Goal: Task Accomplishment & Management: Use online tool/utility

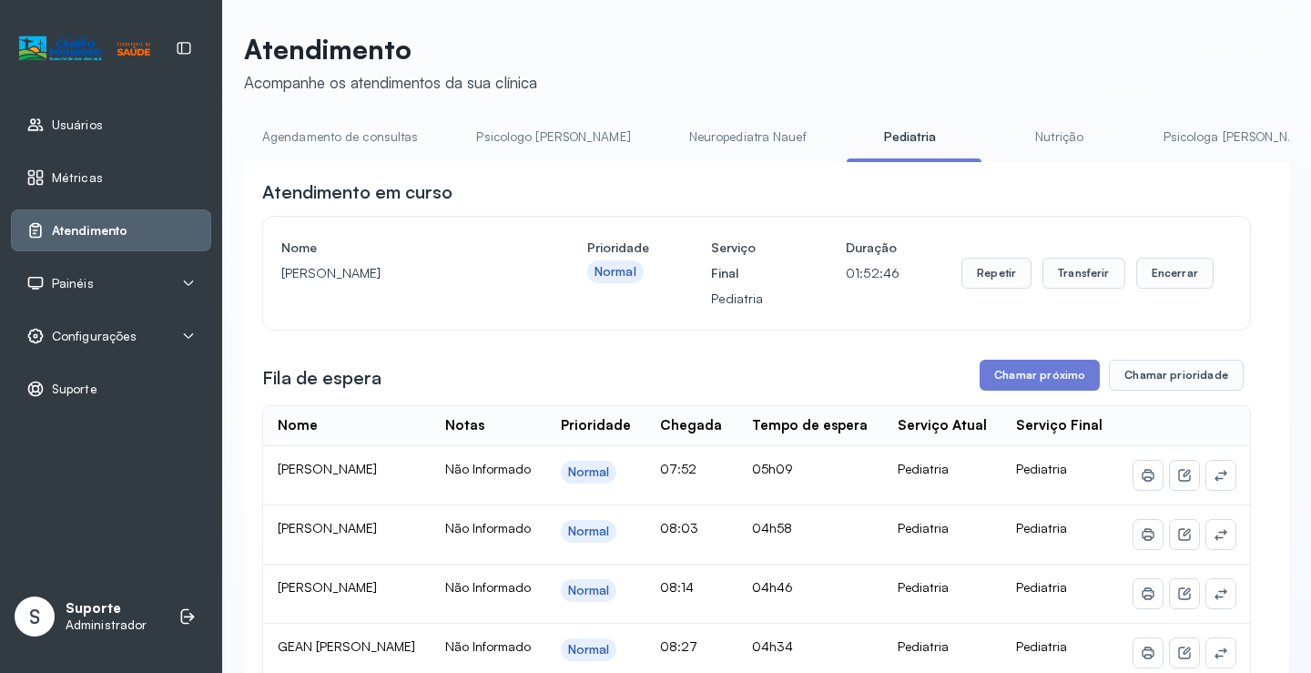
click at [996, 138] on link "Nutrição" at bounding box center [1060, 137] width 128 height 30
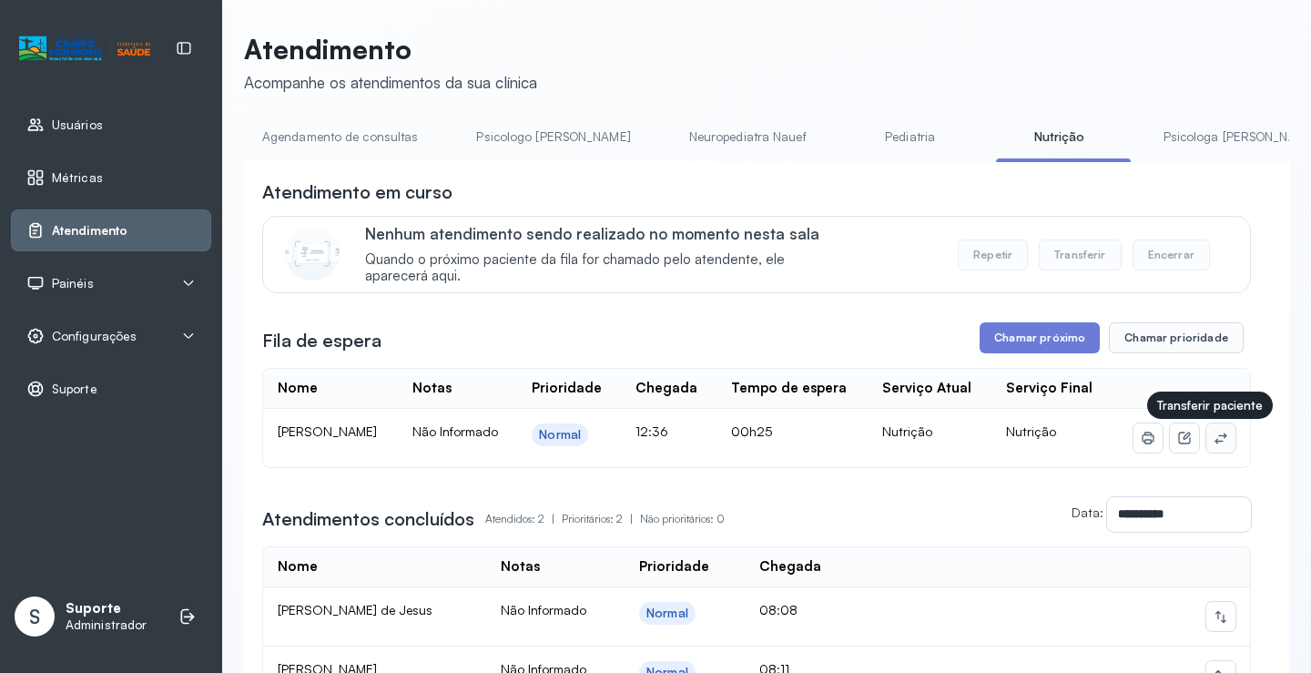
click at [1214, 436] on icon at bounding box center [1221, 438] width 15 height 15
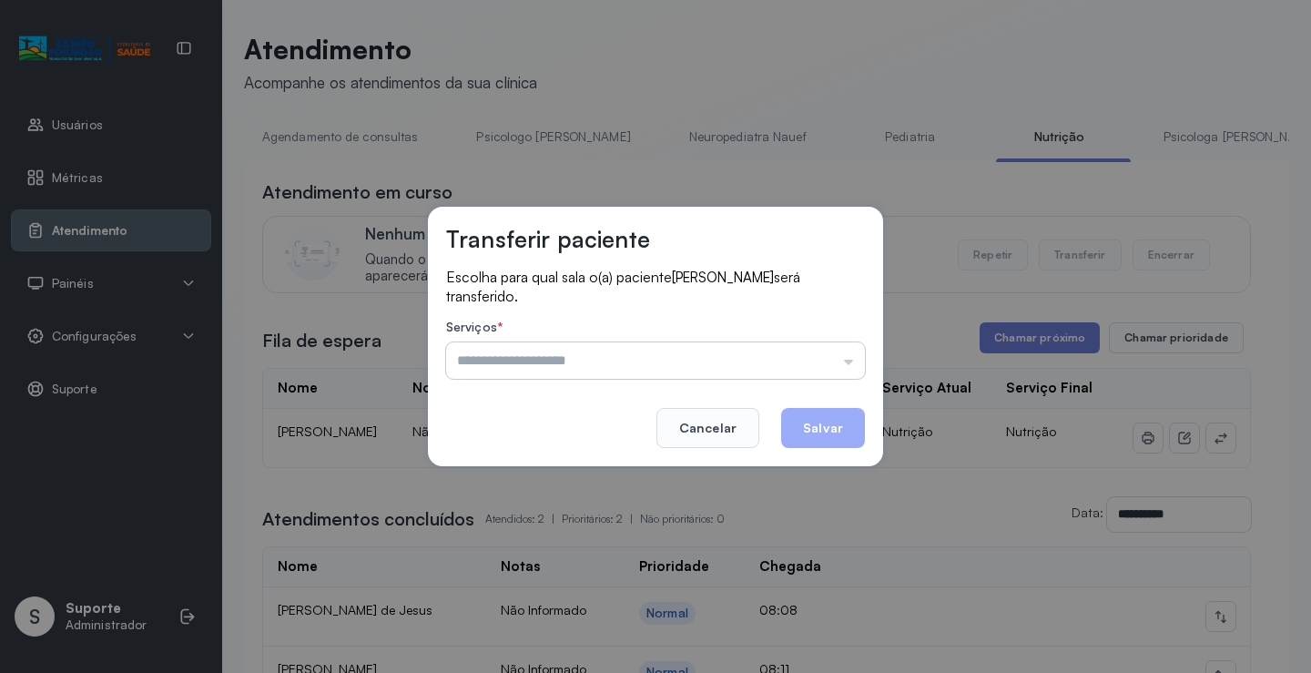
click at [833, 362] on input "text" at bounding box center [655, 360] width 419 height 36
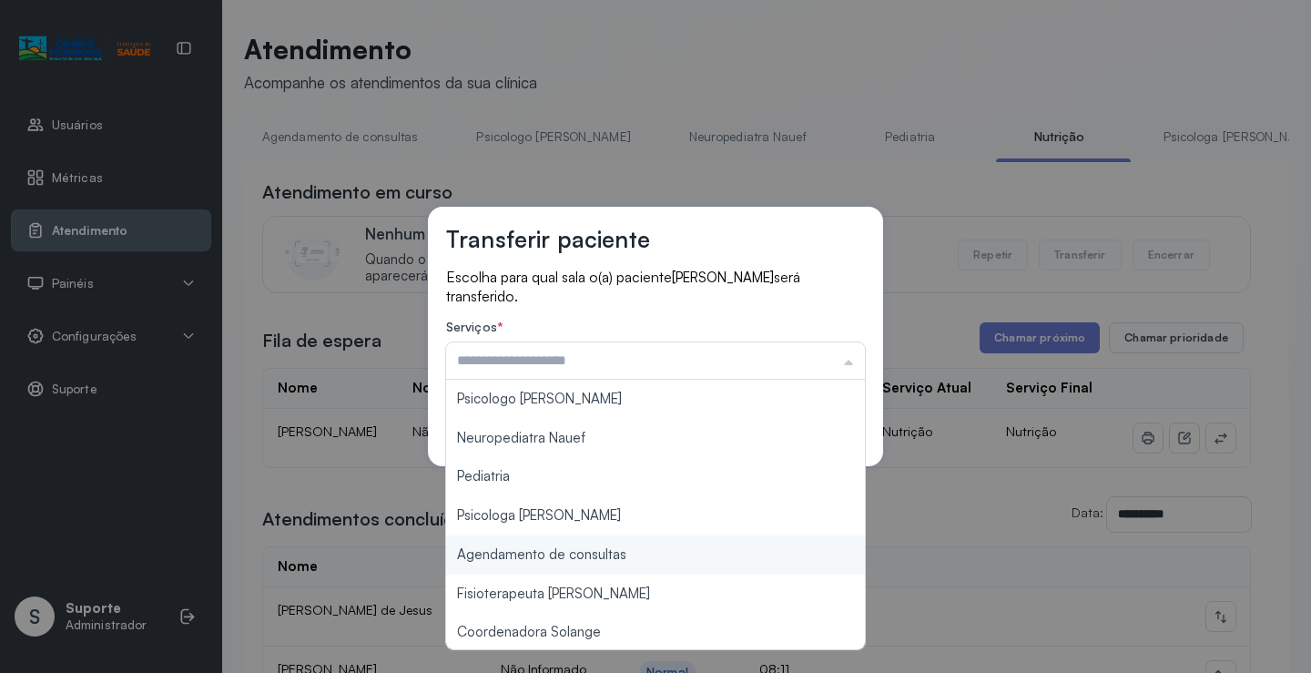
type input "**********"
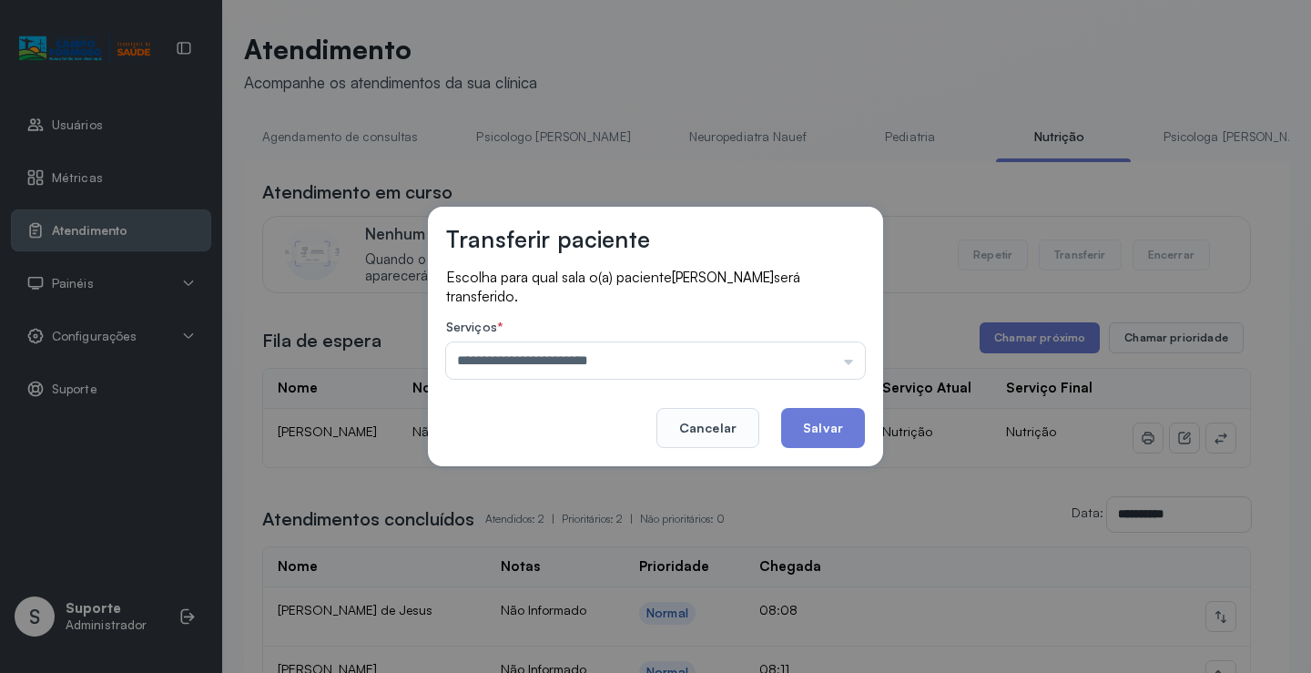
click at [611, 550] on div "**********" at bounding box center [655, 336] width 1311 height 673
click at [820, 421] on button "Salvar" at bounding box center [823, 428] width 84 height 40
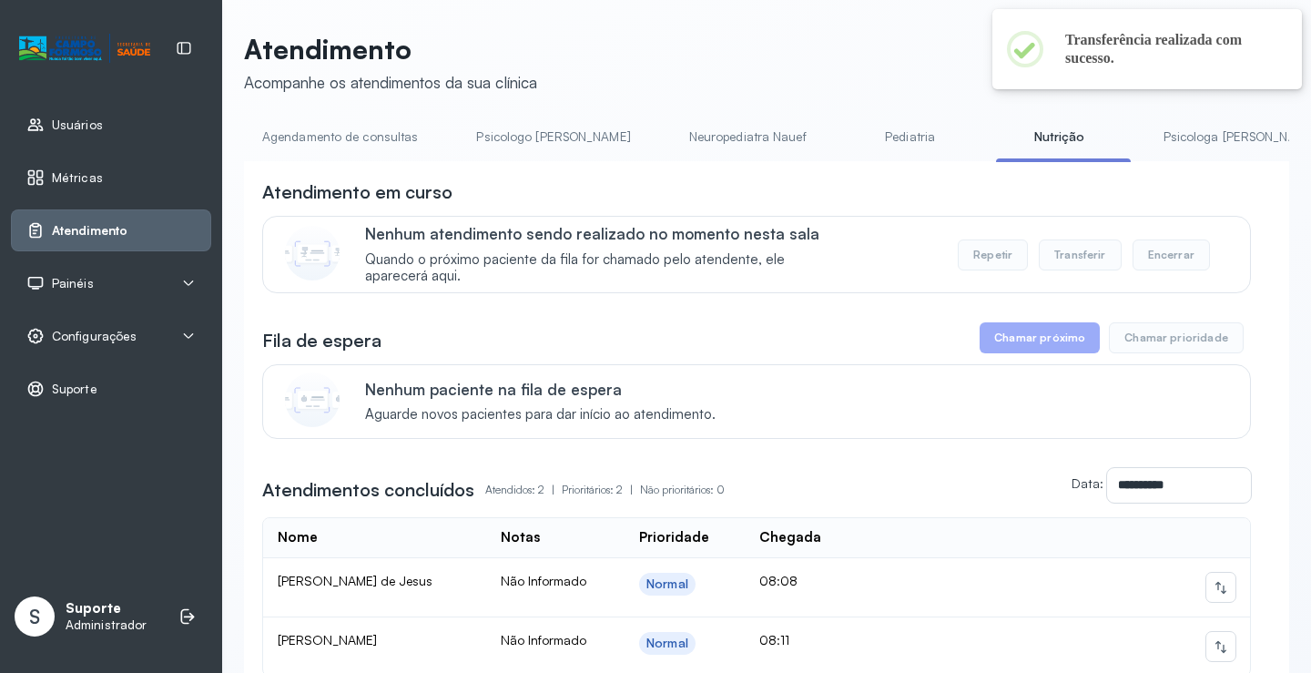
click at [360, 135] on link "Agendamento de consultas" at bounding box center [340, 137] width 192 height 30
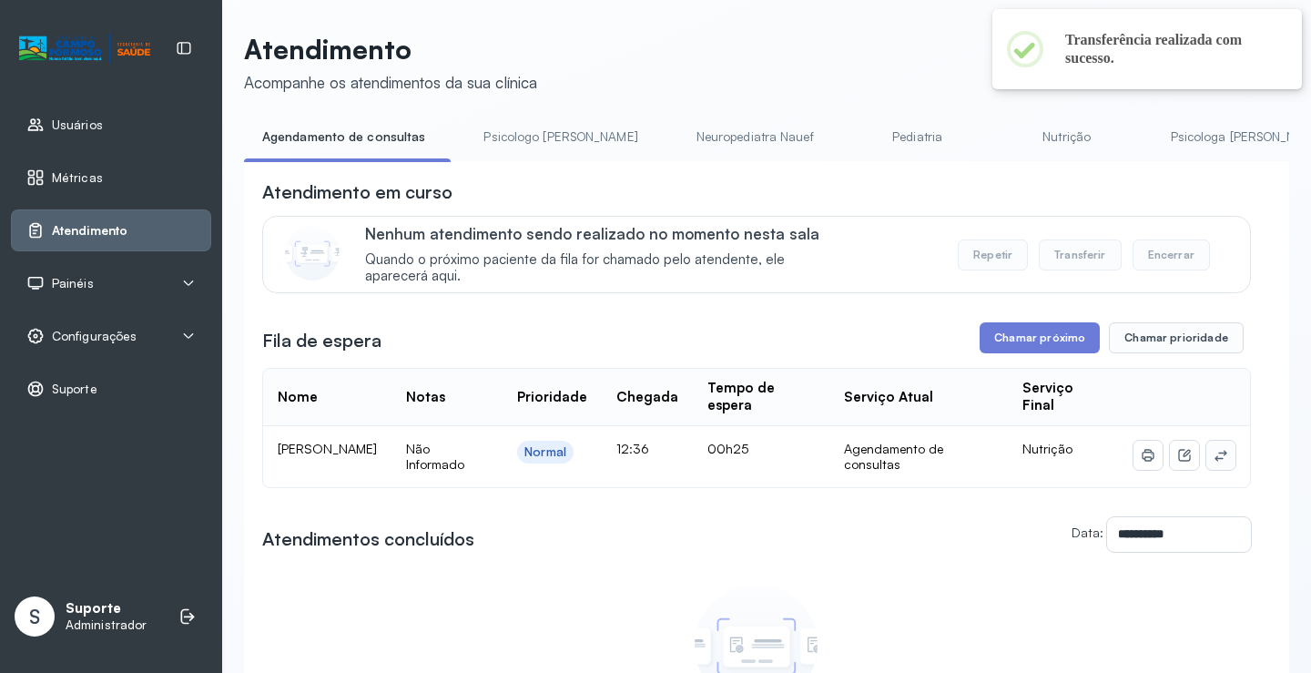
click at [1214, 460] on icon at bounding box center [1221, 455] width 15 height 15
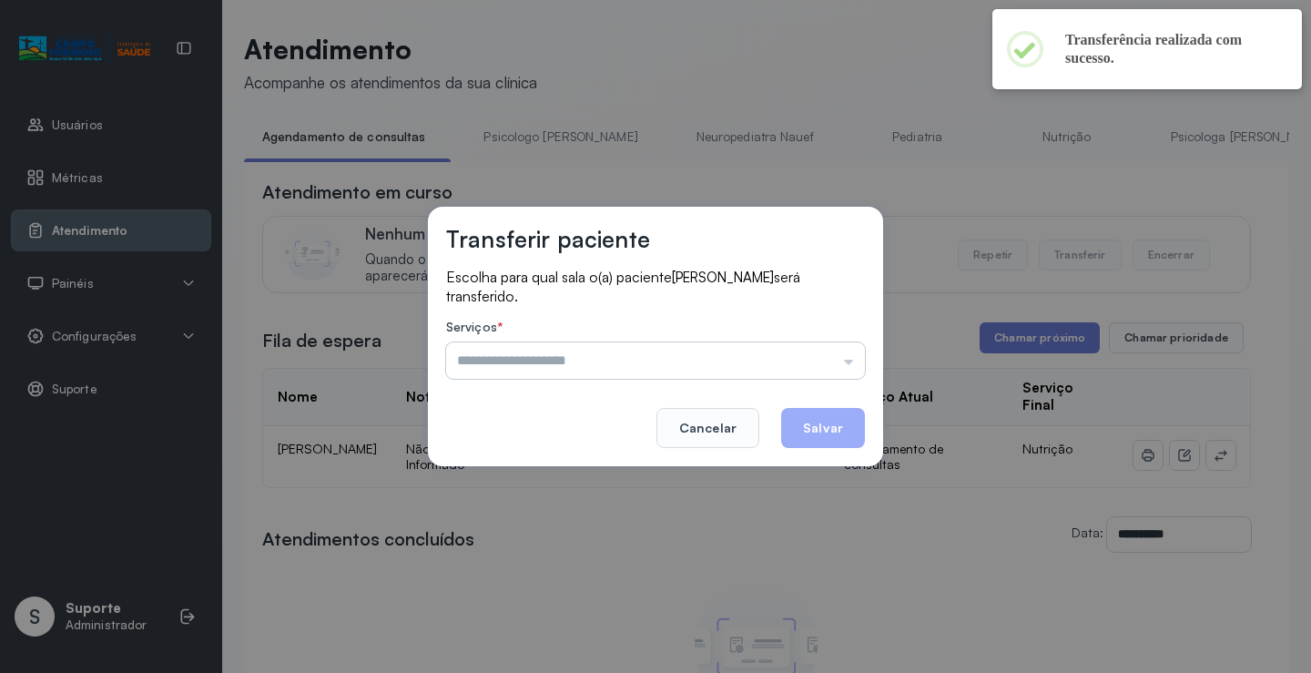
click at [853, 346] on input "text" at bounding box center [655, 360] width 419 height 36
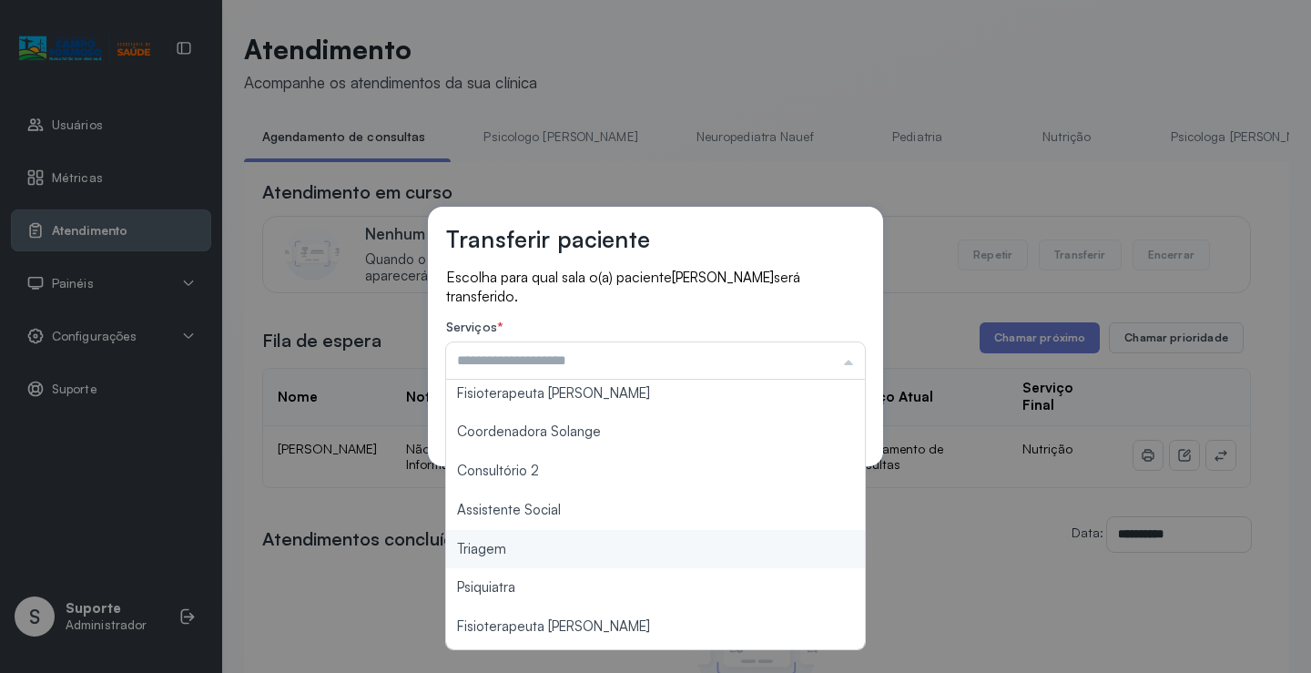
scroll to position [209, 0]
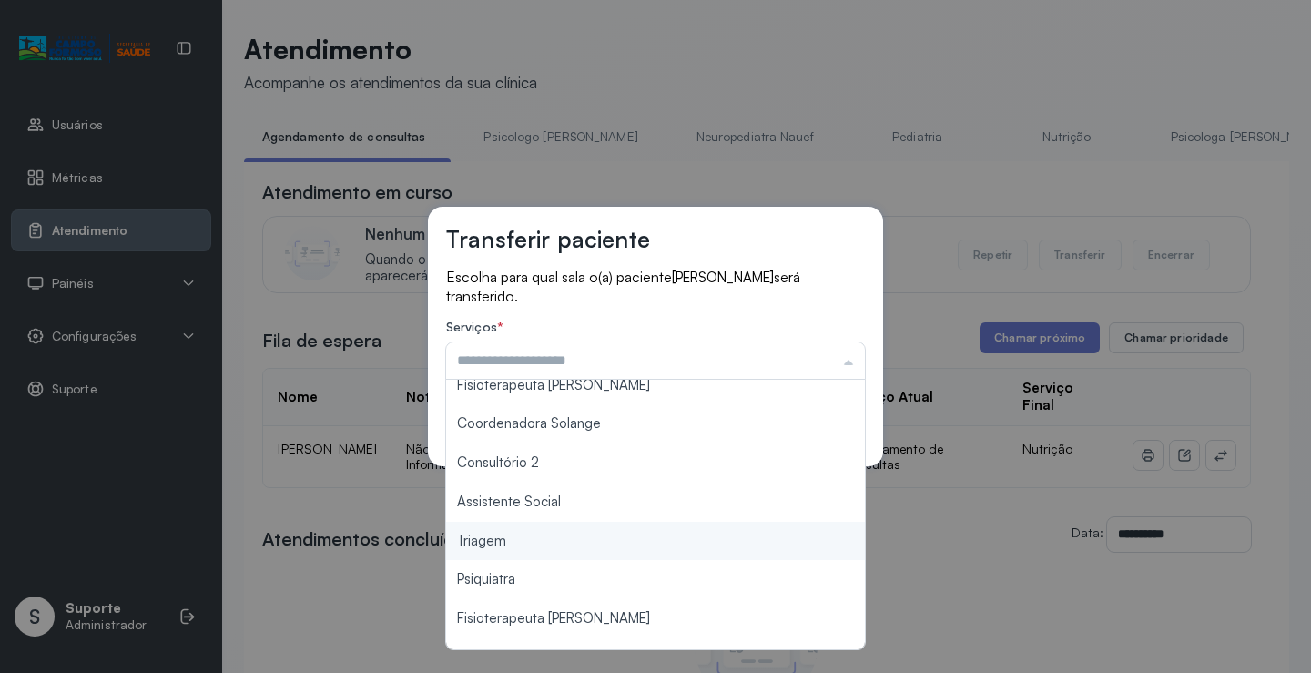
type input "*******"
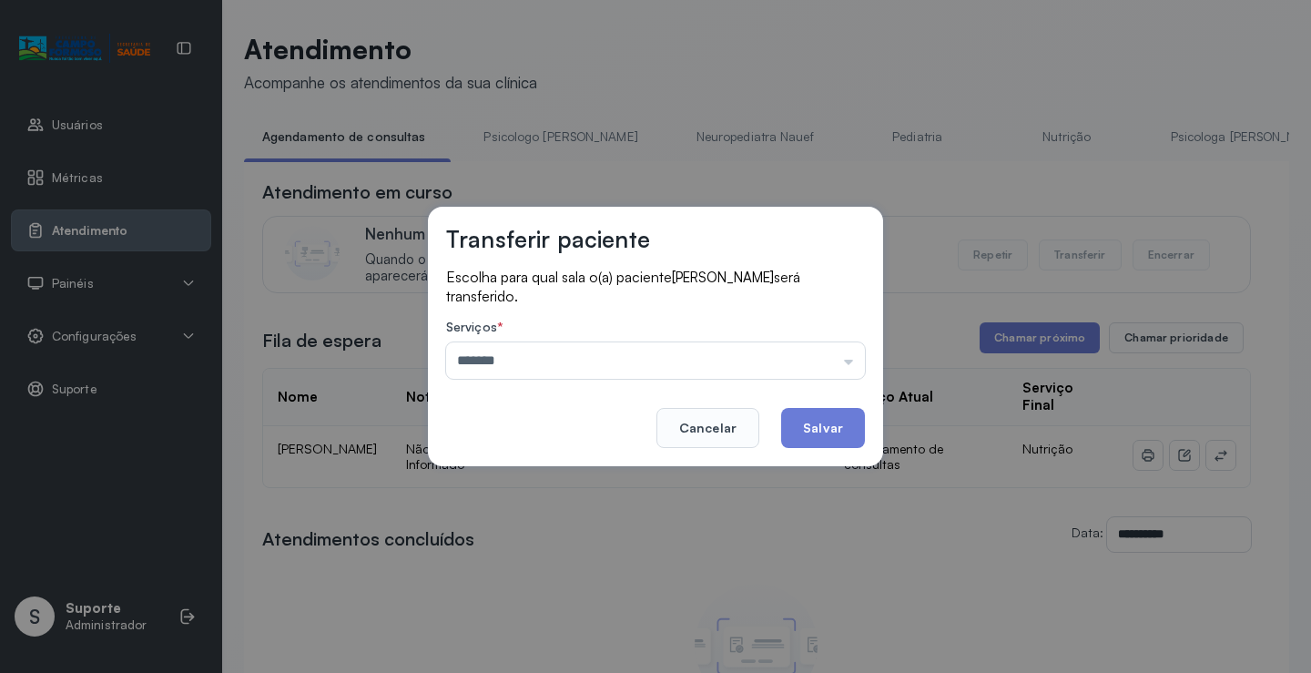
click at [651, 540] on div "Transferir paciente Escolha para qual sala o(a) paciente [PERSON_NAME] será tra…" at bounding box center [655, 336] width 1311 height 673
click at [812, 438] on button "Salvar" at bounding box center [823, 428] width 84 height 40
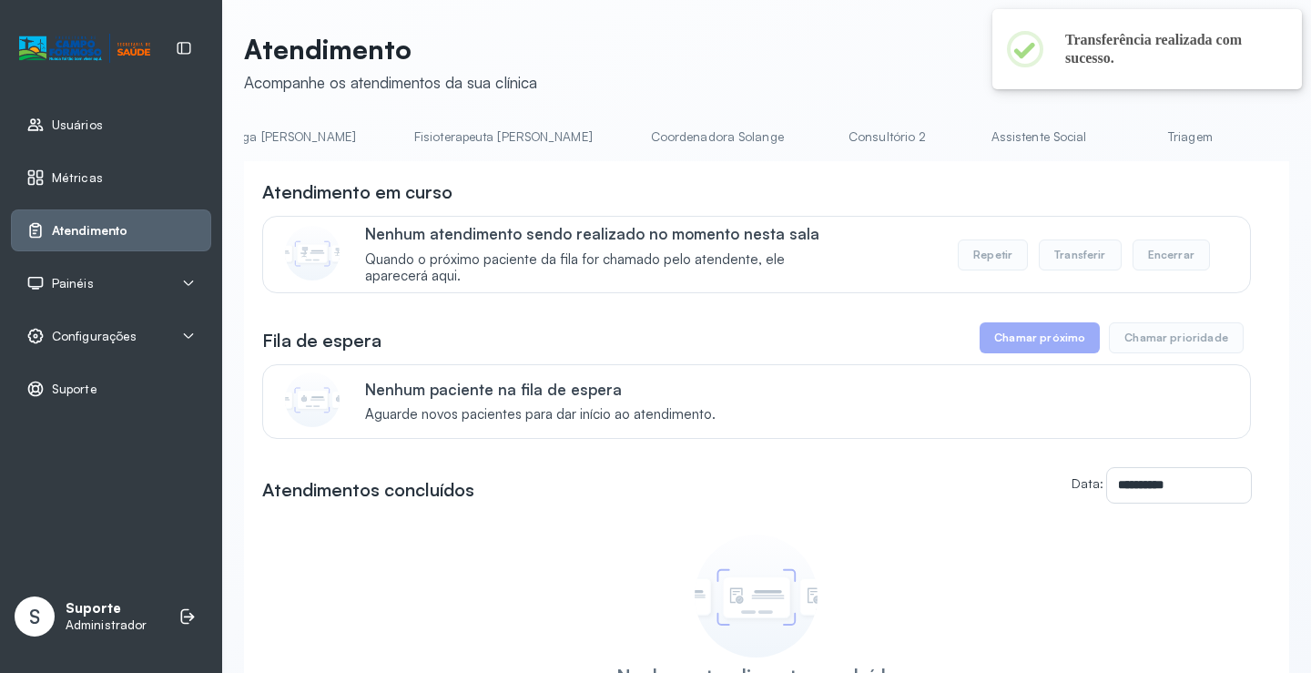
scroll to position [0, 1097]
click at [999, 125] on link "Triagem" at bounding box center [1063, 137] width 128 height 30
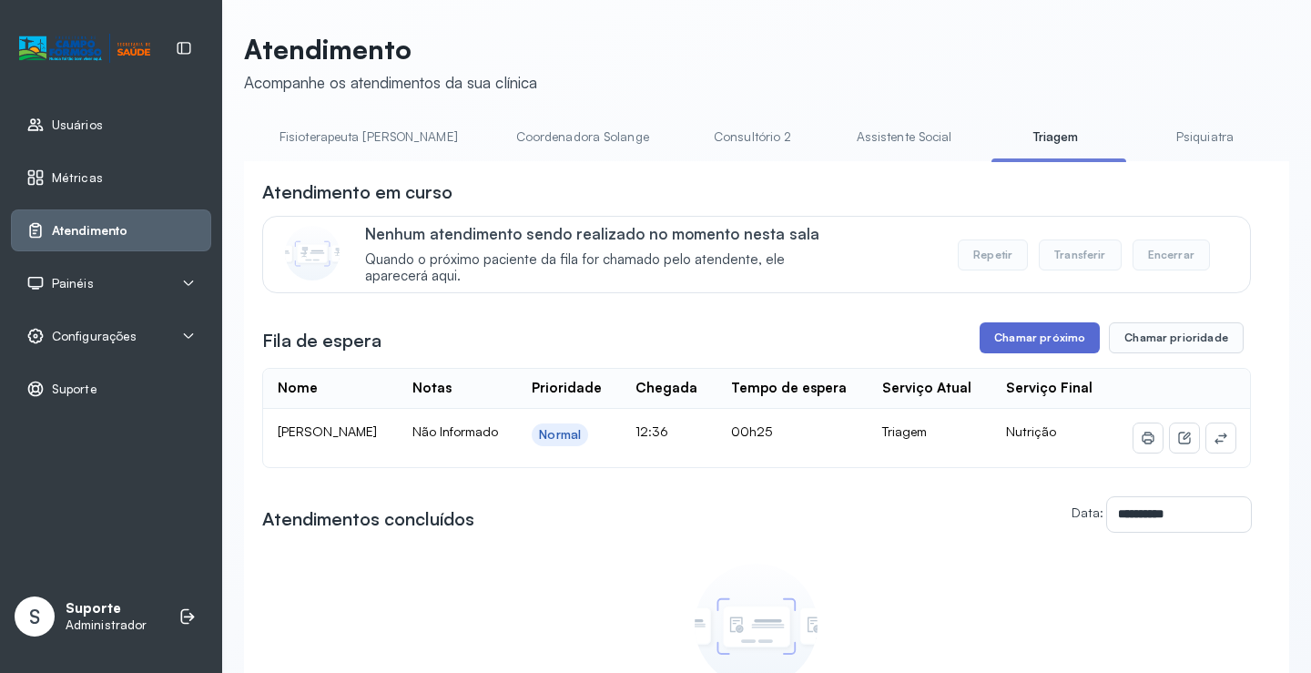
click at [1032, 342] on button "Chamar próximo" at bounding box center [1040, 337] width 120 height 31
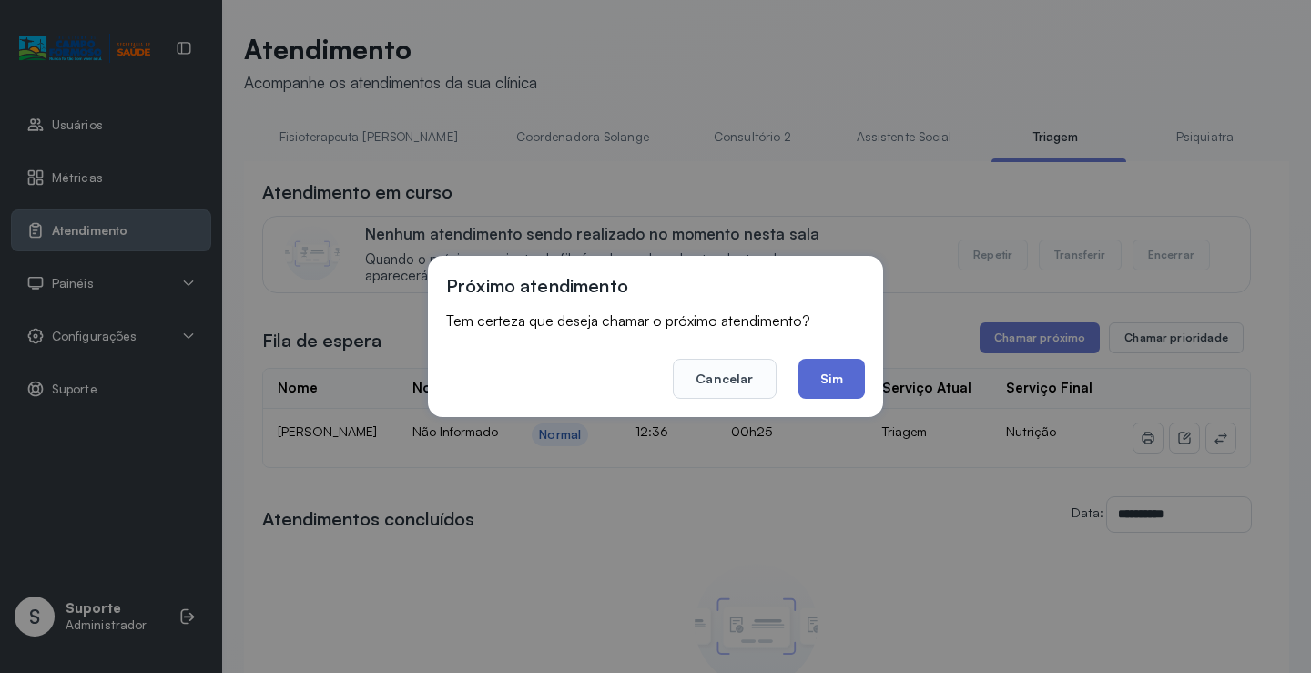
click at [846, 385] on button "Sim" at bounding box center [832, 379] width 66 height 40
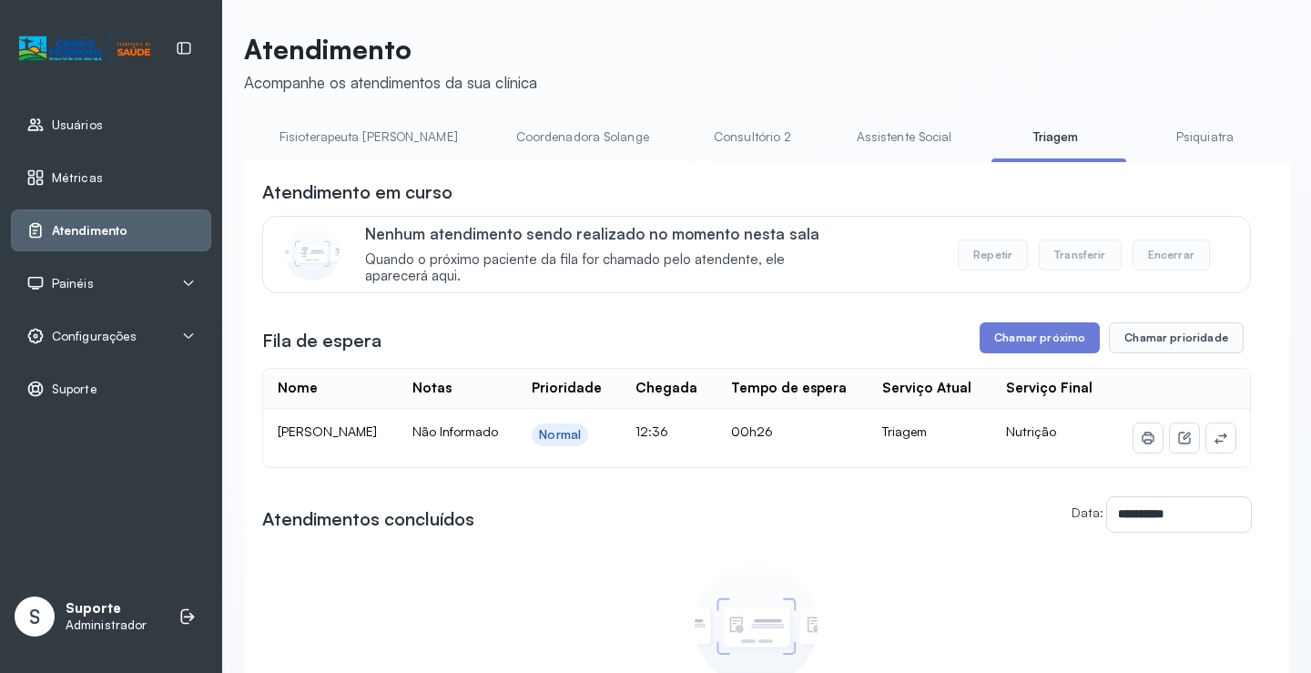
click at [839, 128] on link "Assistente Social" at bounding box center [905, 137] width 132 height 30
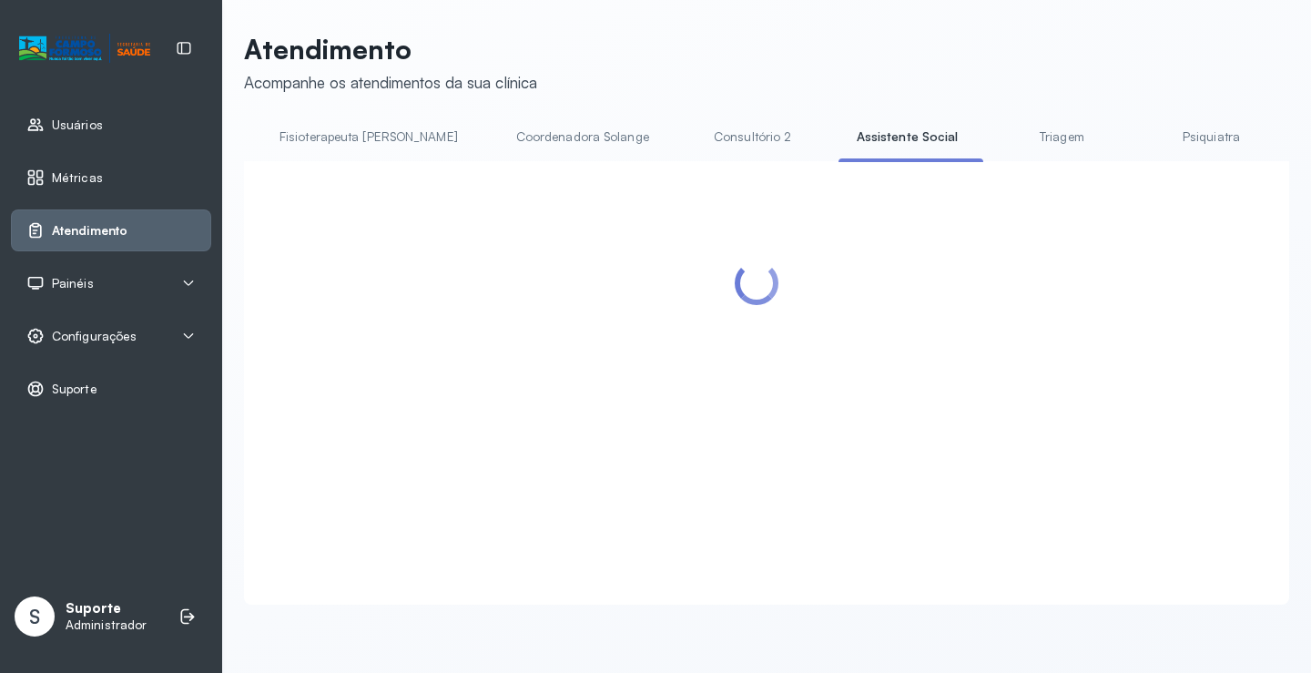
click at [998, 136] on link "Triagem" at bounding box center [1062, 137] width 128 height 30
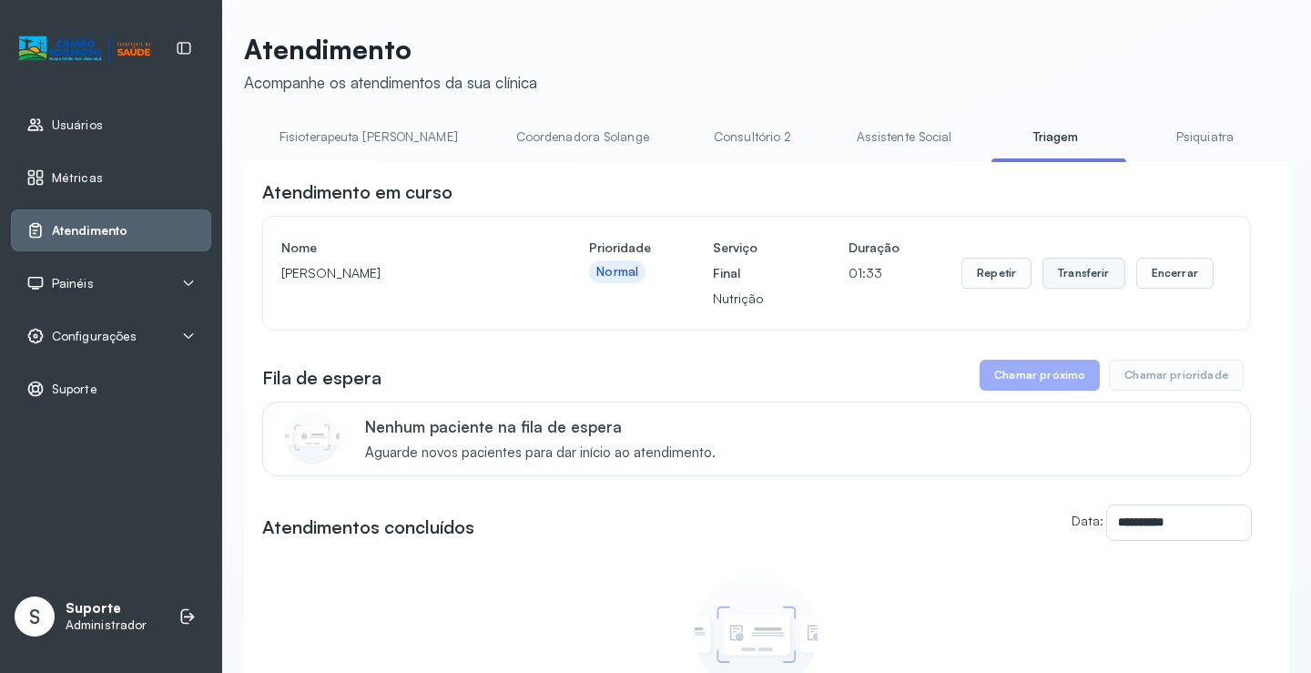
click at [1069, 283] on button "Transferir" at bounding box center [1084, 273] width 83 height 31
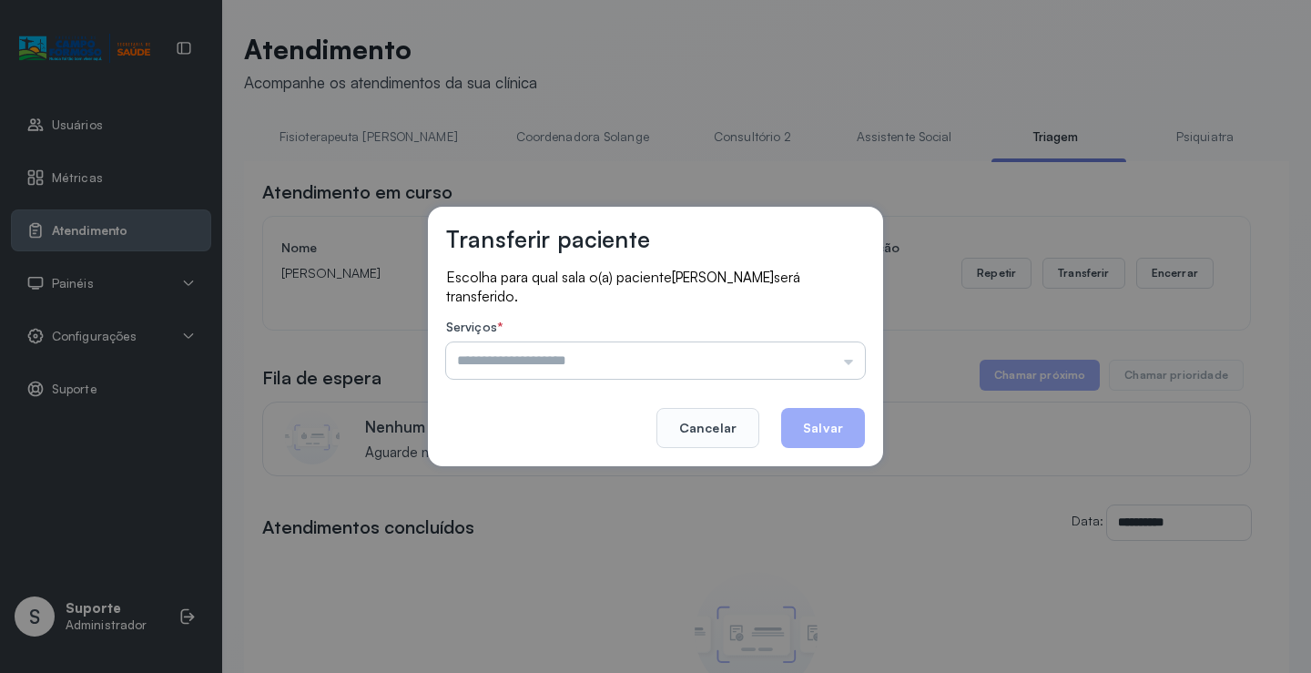
click at [826, 360] on input "text" at bounding box center [655, 360] width 419 height 36
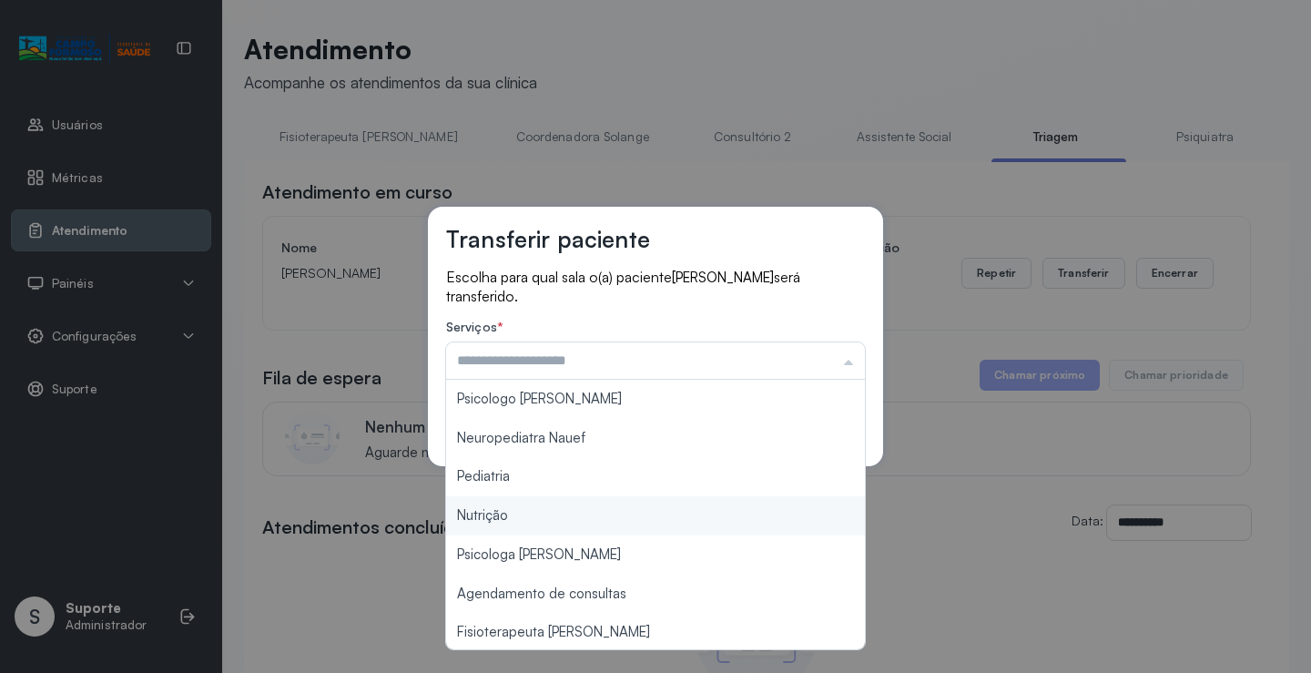
type input "********"
click at [565, 518] on div "Transferir paciente Escolha para qual sala o(a) paciente [PERSON_NAME] será tra…" at bounding box center [655, 336] width 1311 height 673
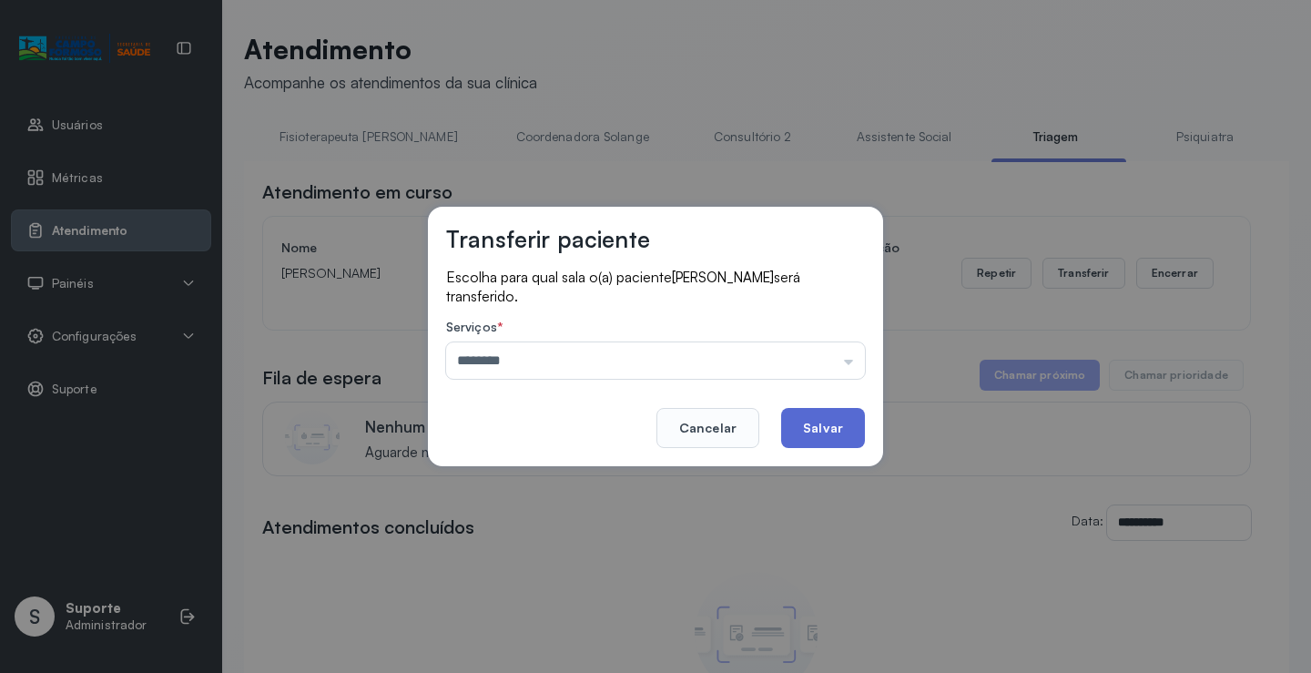
click at [791, 429] on button "Salvar" at bounding box center [823, 428] width 84 height 40
